Goal: Task Accomplishment & Management: Manage account settings

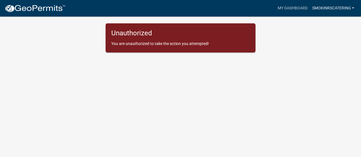
click at [336, 11] on link "smokinrscatering" at bounding box center [333, 8] width 47 height 11
click at [326, 44] on link "Logout" at bounding box center [334, 42] width 46 height 14
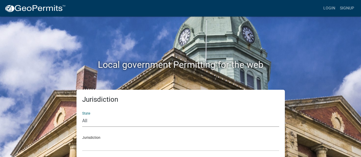
click at [114, 123] on select "All [US_STATE] [US_STATE] [US_STATE] [US_STATE] [US_STATE] [US_STATE] [US_STATE…" at bounding box center [180, 121] width 197 height 12
select select "[US_STATE]"
click at [82, 115] on select "All [US_STATE] [US_STATE] [US_STATE] [US_STATE] [US_STATE] [US_STATE] [US_STATE…" at bounding box center [180, 121] width 197 height 12
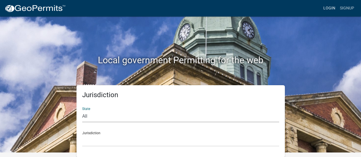
click at [329, 10] on link "Login" at bounding box center [329, 8] width 17 height 11
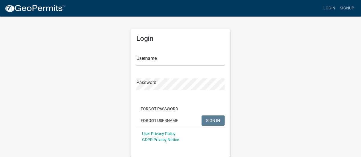
scroll to position [1, 0]
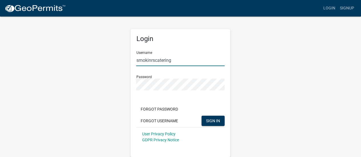
click at [184, 61] on input "smokinrscatering" at bounding box center [180, 61] width 89 height 12
type input "[EMAIL_ADDRESS][DOMAIN_NAME]"
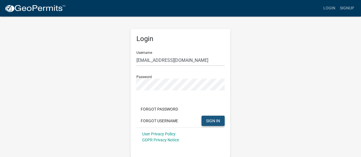
click at [214, 120] on span "SIGN IN" at bounding box center [213, 120] width 14 height 5
